Goal: Use online tool/utility: Use online tool/utility

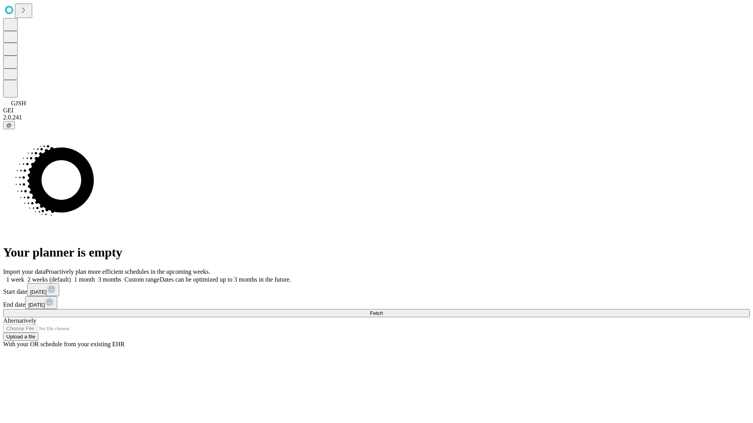
click at [383, 311] on span "Fetch" at bounding box center [376, 314] width 13 height 6
